Goal: Entertainment & Leisure: Consume media (video, audio)

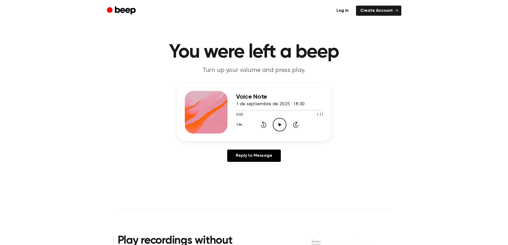
click at [284, 125] on icon "Play Audio" at bounding box center [280, 125] width 14 height 14
click at [317, 115] on span "1:11" at bounding box center [319, 115] width 7 height 6
drag, startPoint x: 281, startPoint y: 108, endPoint x: 269, endPoint y: 106, distance: 11.8
click at [278, 108] on div "Voice Note 1 de septiembre de 2025 · 18:30" at bounding box center [280, 100] width 88 height 15
drag, startPoint x: 269, startPoint y: 106, endPoint x: 252, endPoint y: 105, distance: 17.4
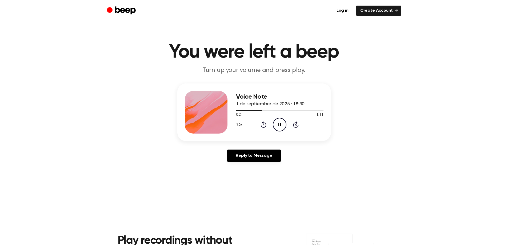
click at [268, 106] on span "1 de septiembre de 2025 · 18:30" at bounding box center [270, 104] width 69 height 5
click at [252, 105] on span "1 de septiembre de 2025 · 18:30" at bounding box center [270, 104] width 69 height 5
click at [218, 102] on div at bounding box center [206, 112] width 43 height 43
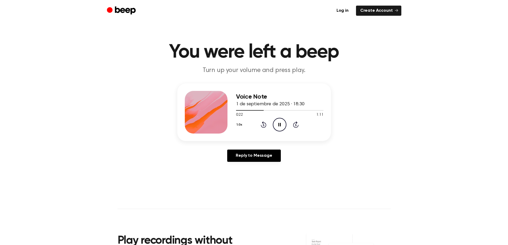
click at [372, 90] on div "Voice Note 1 de septiembre de 2025 · 18:30 0:22 1:11 Your browser does not supp…" at bounding box center [254, 125] width 496 height 83
click at [463, 182] on main "You were left a beep Turn up your volume and press play. Voice Note 1 de septie…" at bounding box center [254, 164] width 508 height 329
click at [280, 126] on icon "Play Audio" at bounding box center [280, 125] width 14 height 14
